Goal: Navigation & Orientation: Find specific page/section

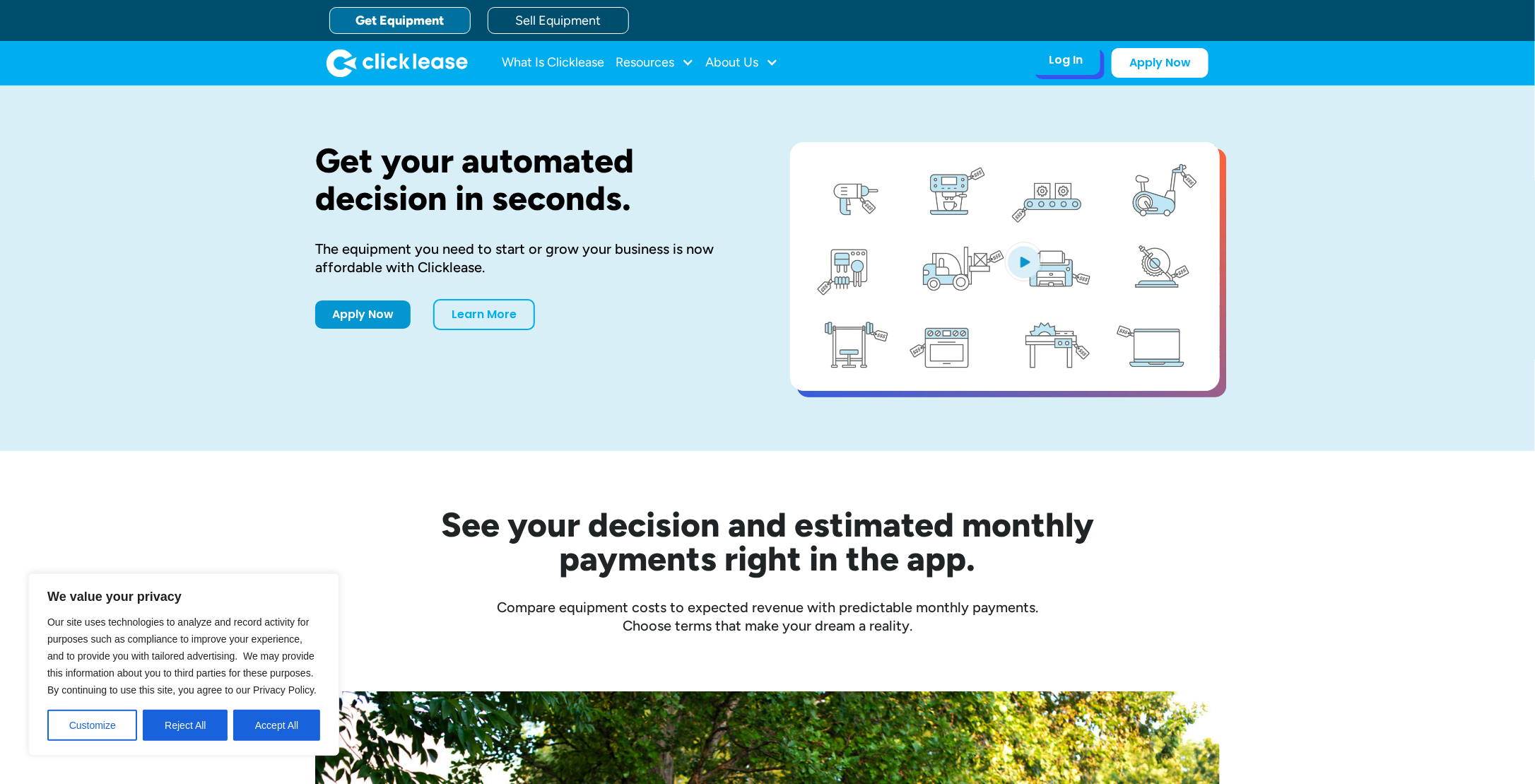
click at [1080, 58] on div "Log In" at bounding box center [1066, 60] width 34 height 14
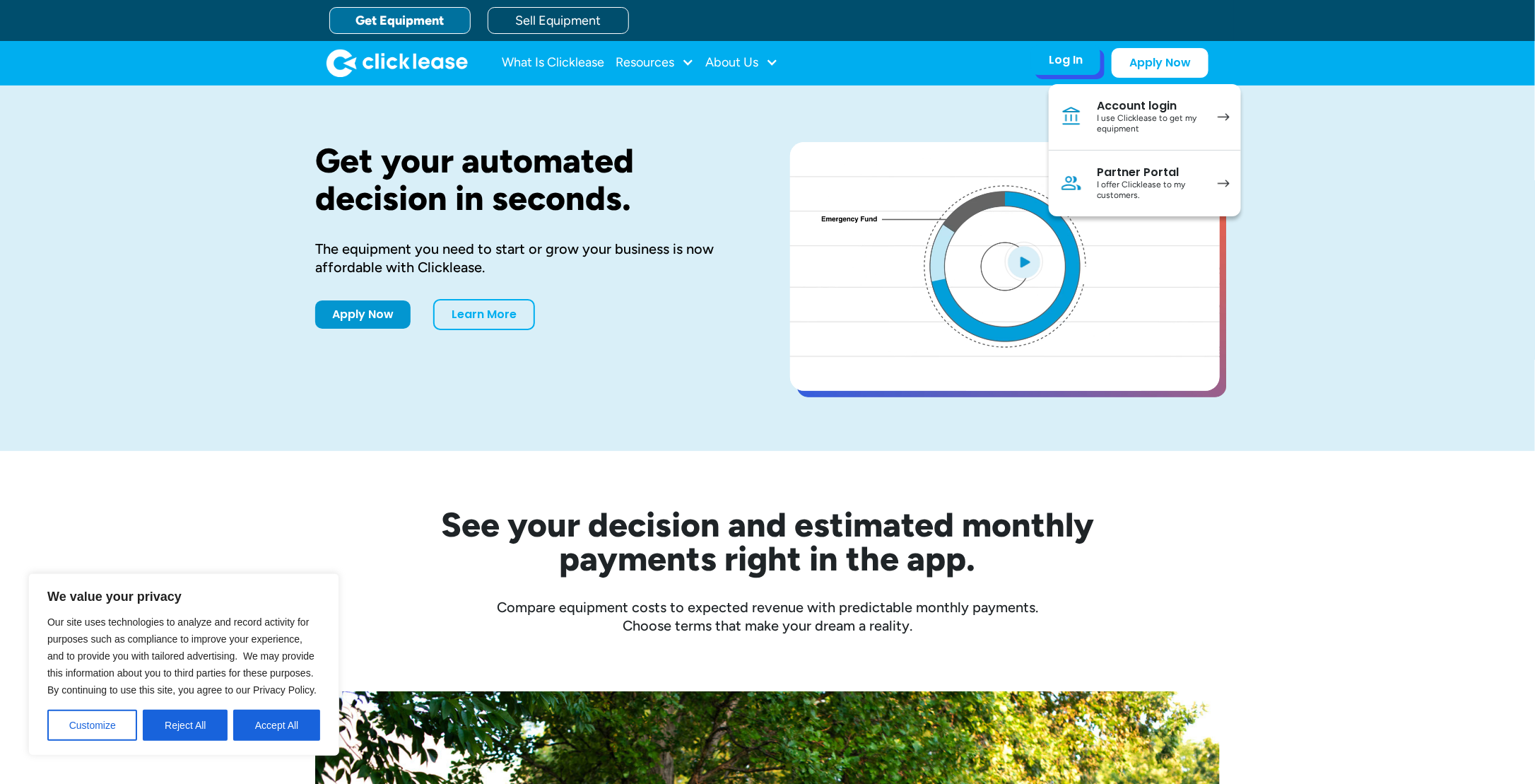
click at [1080, 58] on div "Log In" at bounding box center [1066, 60] width 34 height 14
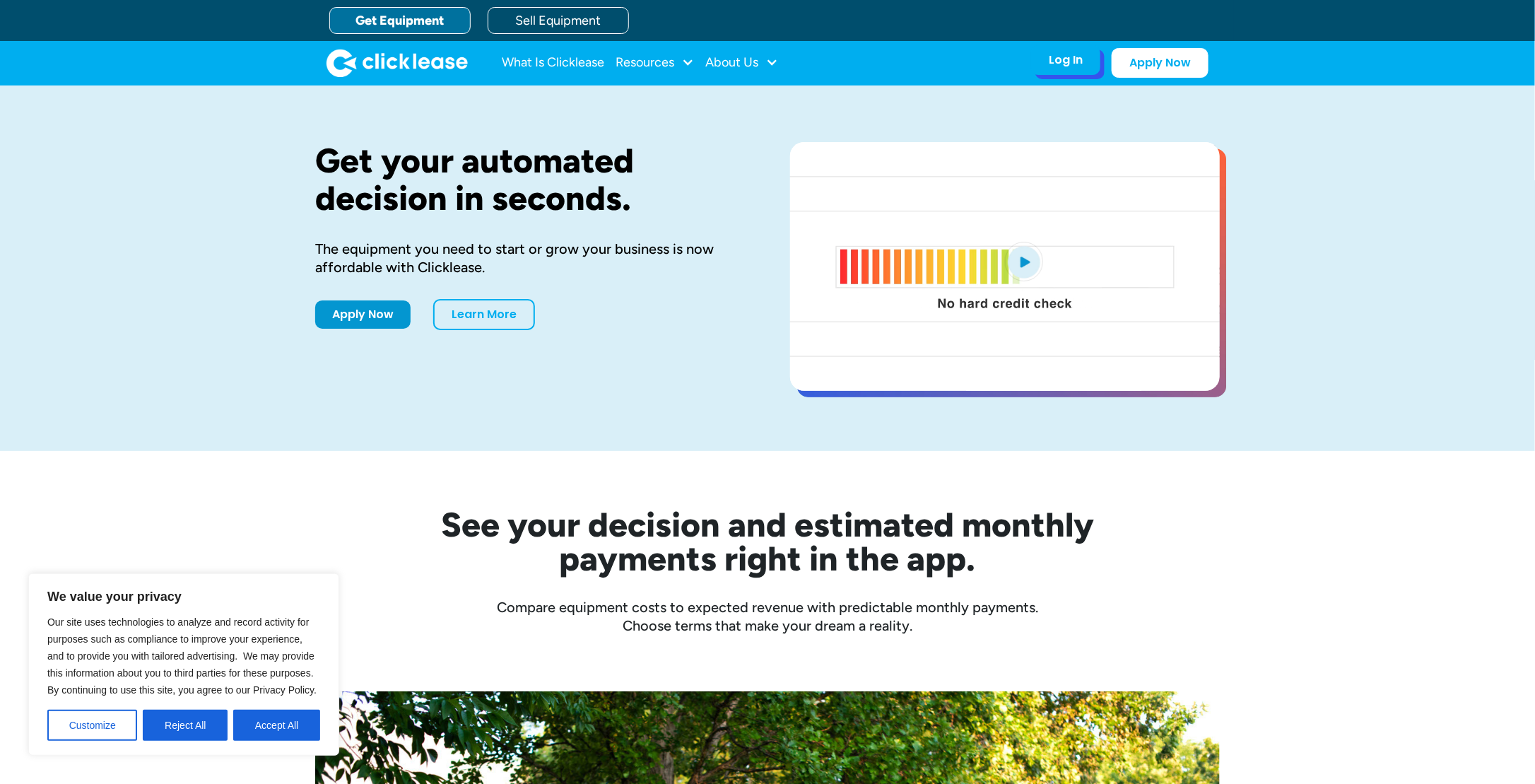
click at [1080, 58] on div "Log In" at bounding box center [1066, 60] width 34 height 14
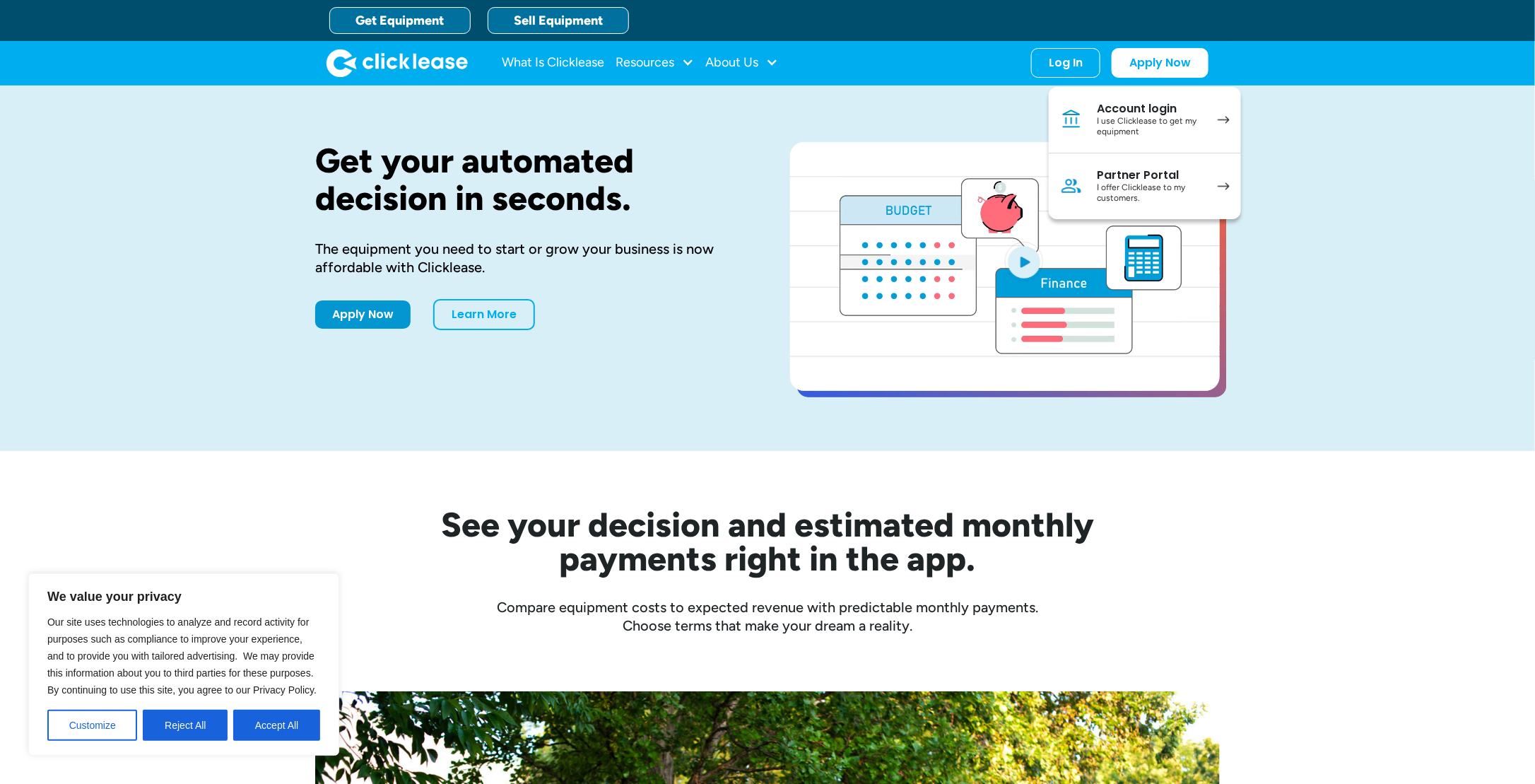
click at [548, 19] on link "Sell Equipment" at bounding box center [558, 20] width 142 height 27
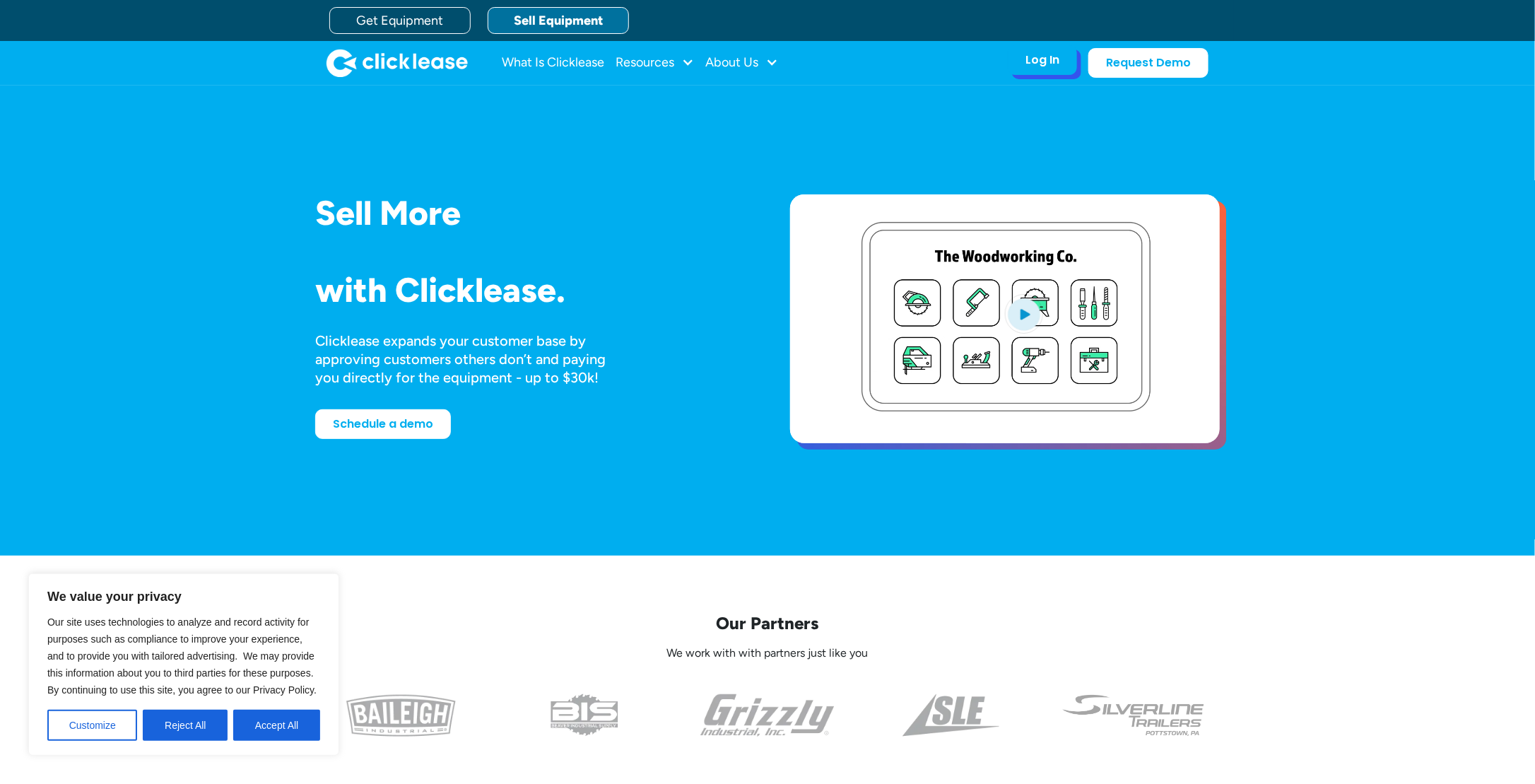
click at [1021, 66] on div "Log In Account login I use Clicklease to get my equipment Partner Portal I offe…" at bounding box center [1043, 61] width 69 height 30
